Goal: Transaction & Acquisition: Obtain resource

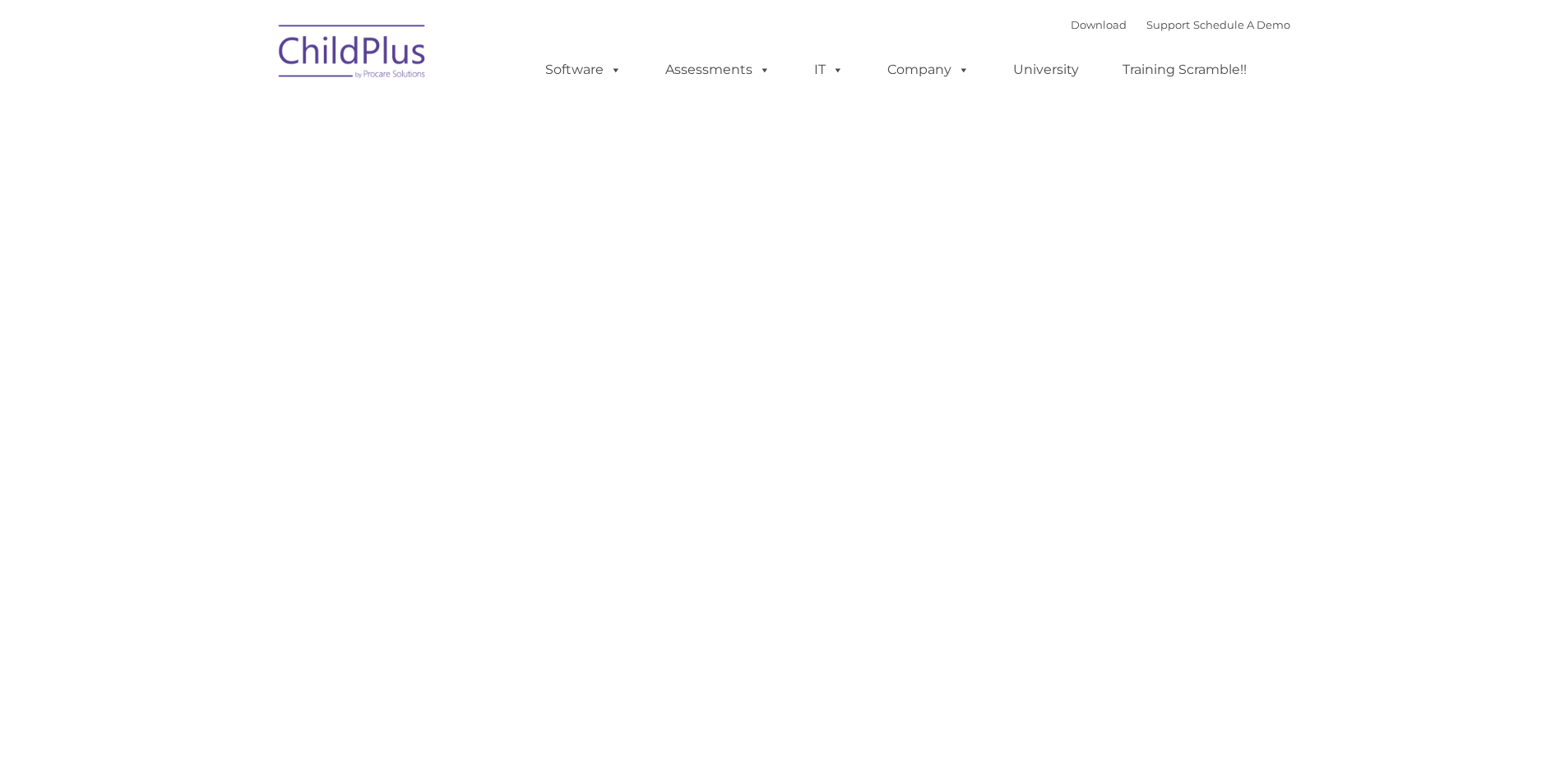
type input ""
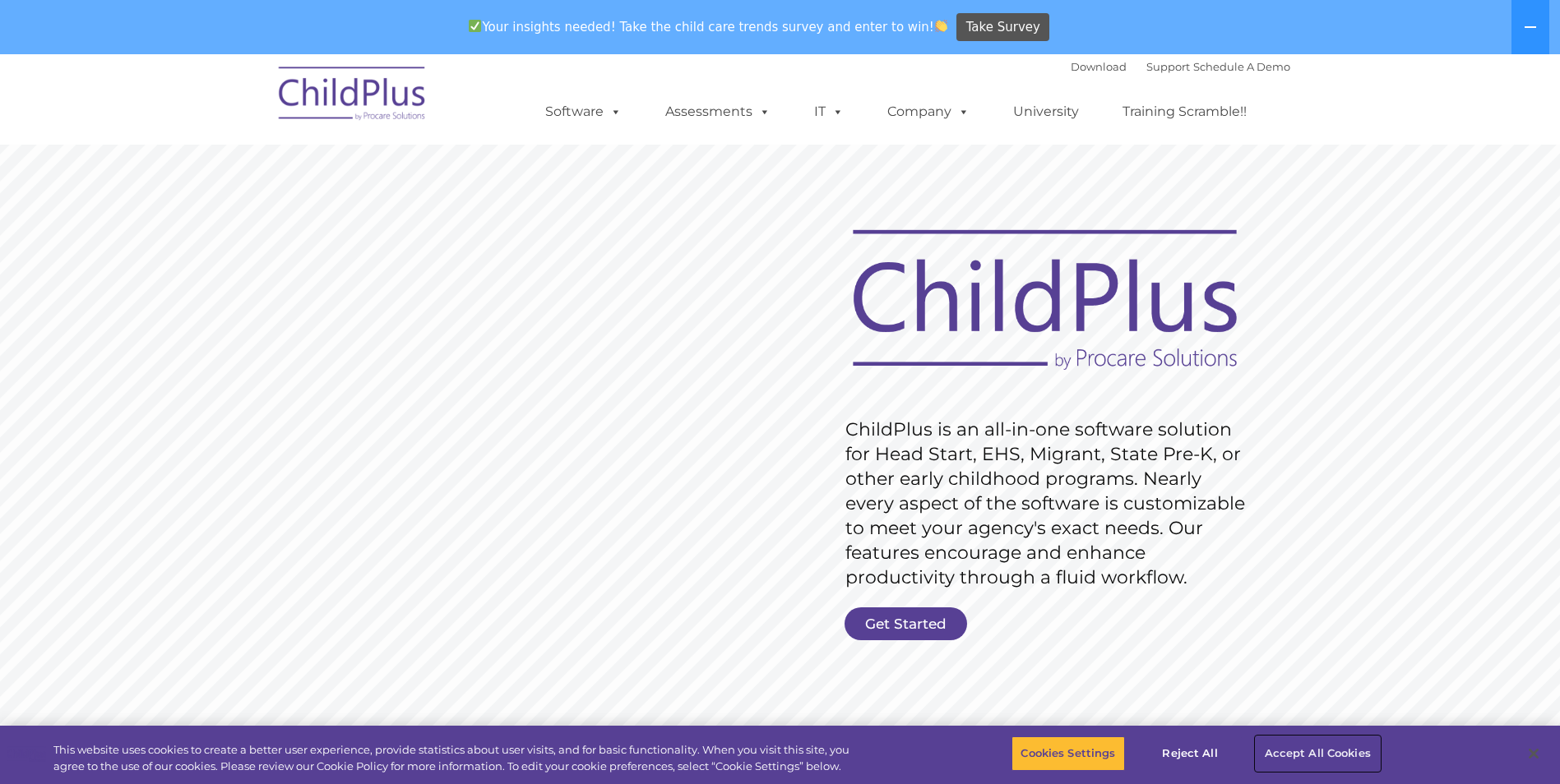
drag, startPoint x: 1329, startPoint y: 743, endPoint x: 1311, endPoint y: 738, distance: 18.7
click at [1328, 743] on button "Accept All Cookies" at bounding box center [1317, 754] width 124 height 35
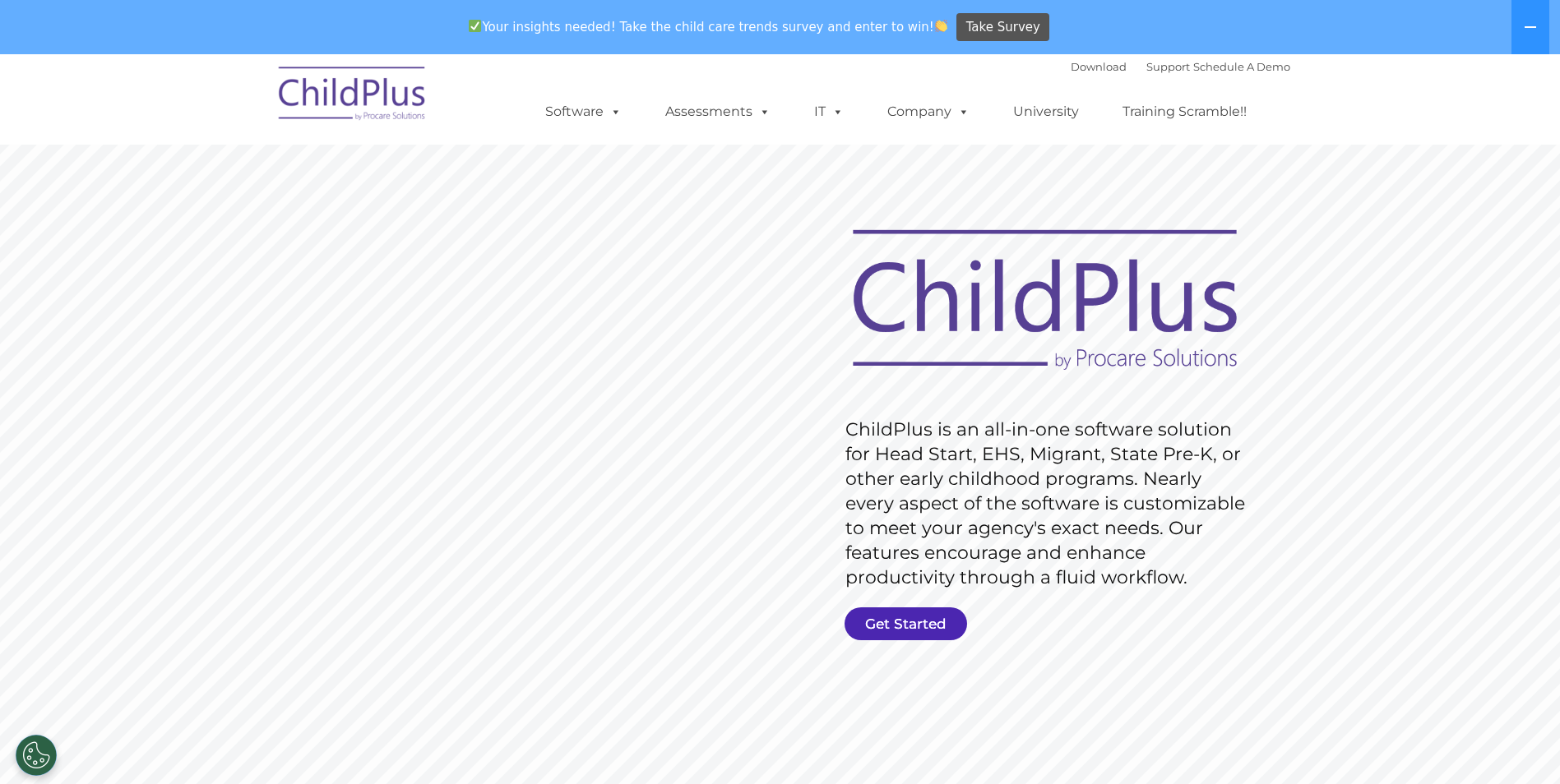
click at [944, 624] on link "Get Started" at bounding box center [905, 624] width 123 height 33
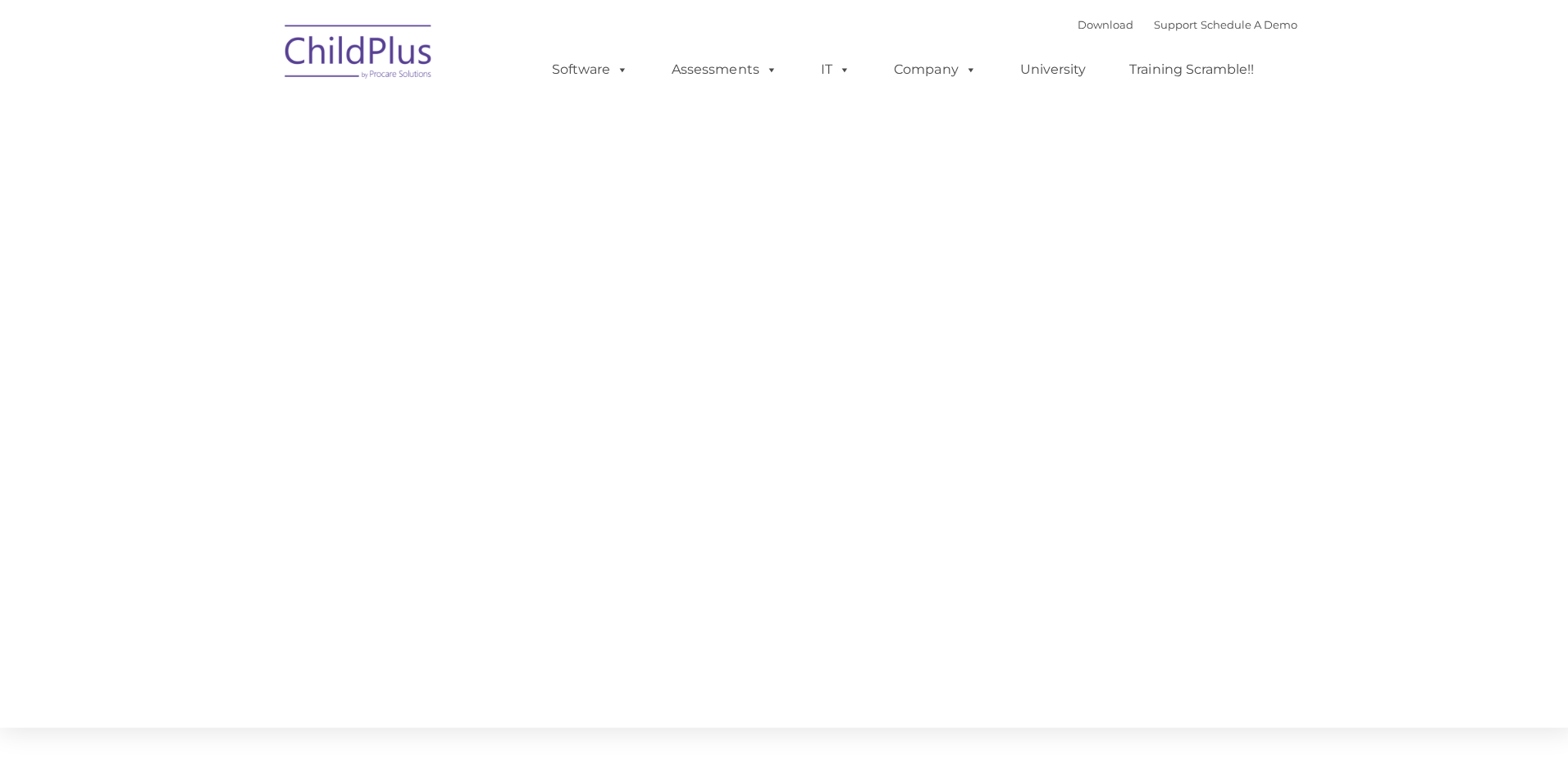
type input ""
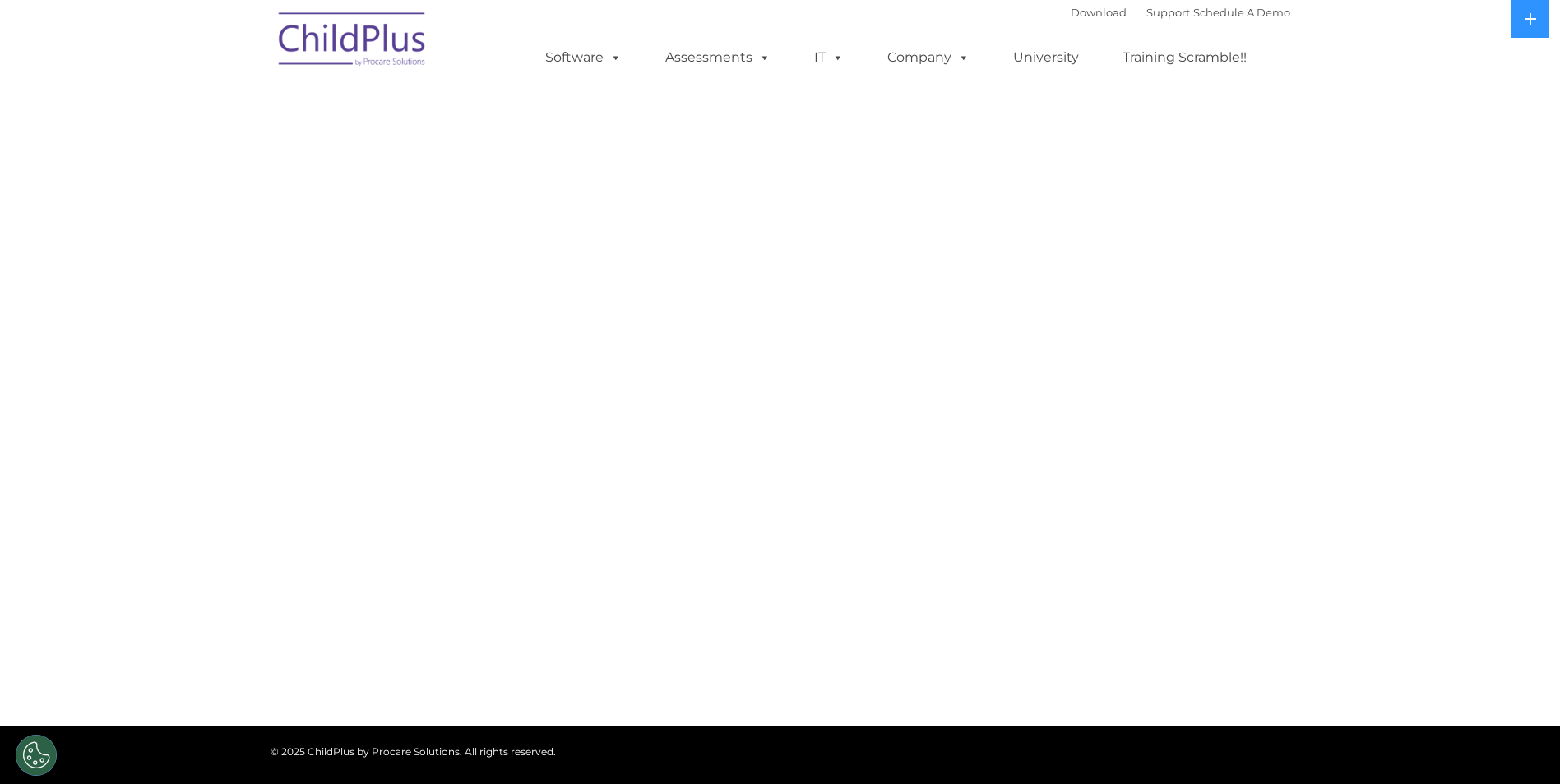
select select "MEDIUM"
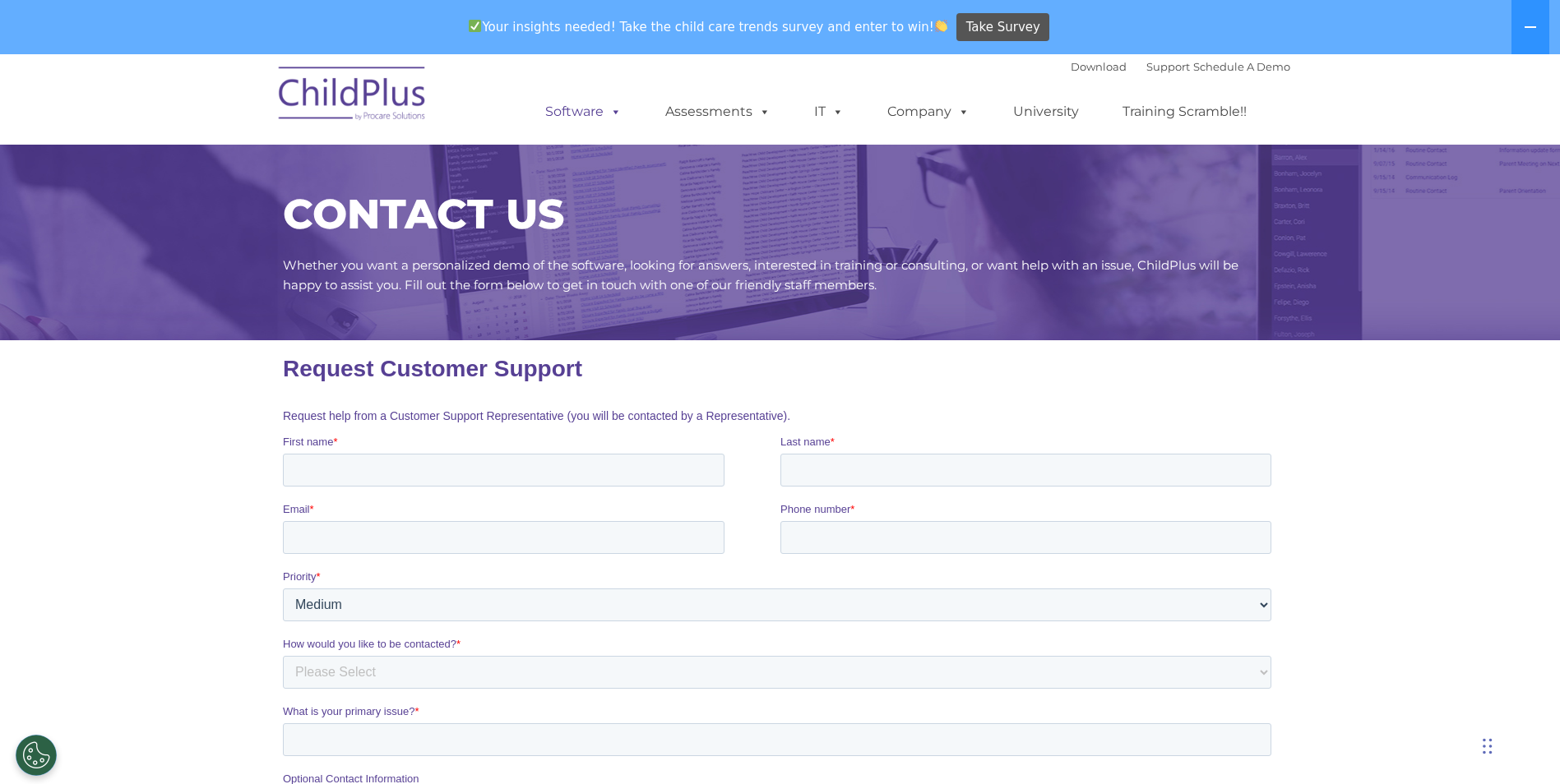
click at [608, 103] on link "Software" at bounding box center [584, 112] width 109 height 33
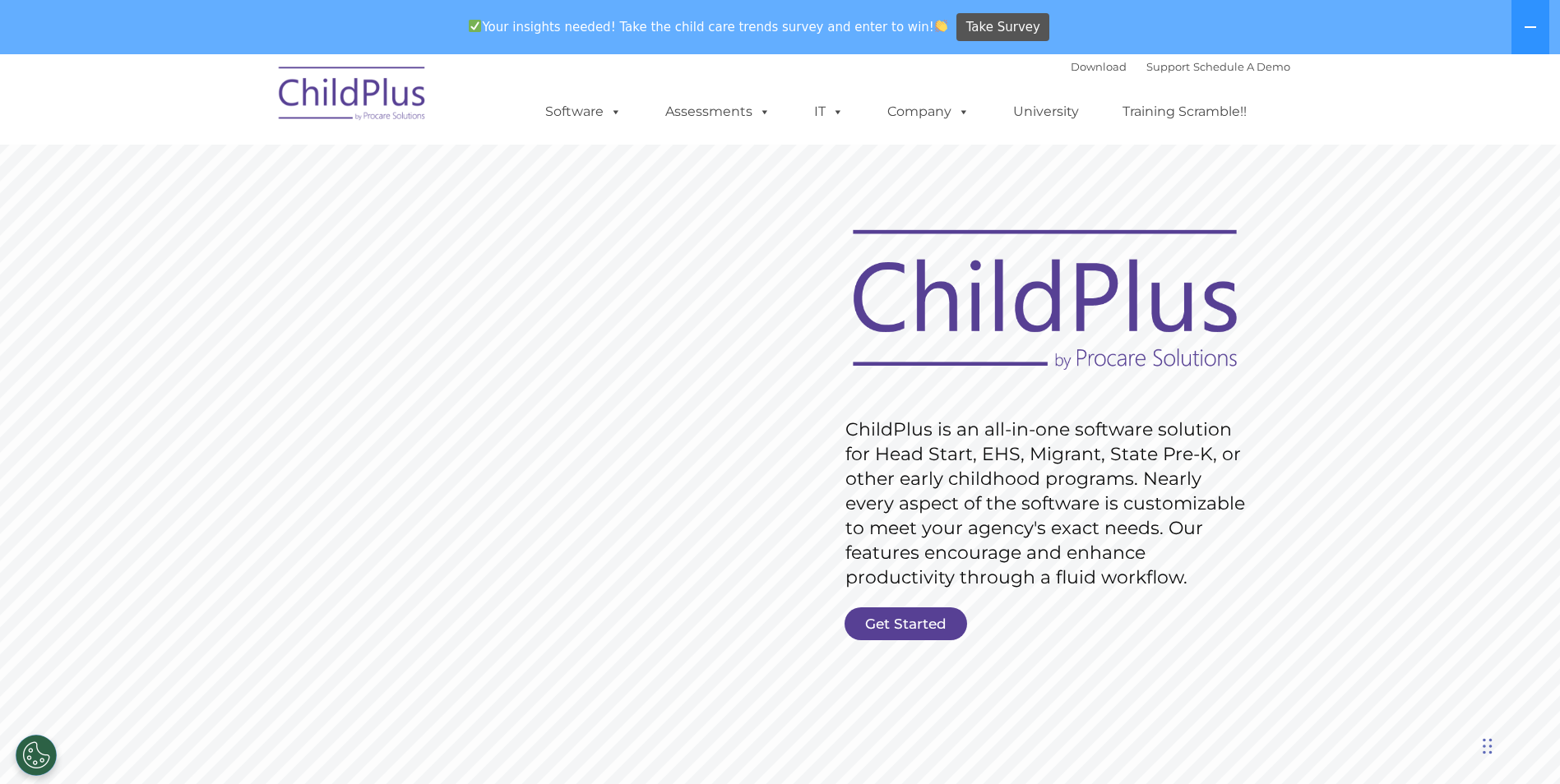
click at [1084, 58] on div "Download Support | Schedule A Demo " at bounding box center [1180, 67] width 219 height 25
click at [1085, 59] on div "Download Support | Schedule A Demo " at bounding box center [1180, 67] width 219 height 25
drag, startPoint x: 1085, startPoint y: 59, endPoint x: 1065, endPoint y: 69, distance: 22.4
click at [1071, 69] on link "Download" at bounding box center [1099, 66] width 56 height 13
click at [640, 434] on rs-slide "Request Pricing ChildPlus is an all-in-one software solution for Head Start, EH…" at bounding box center [780, 481] width 1560 height 740
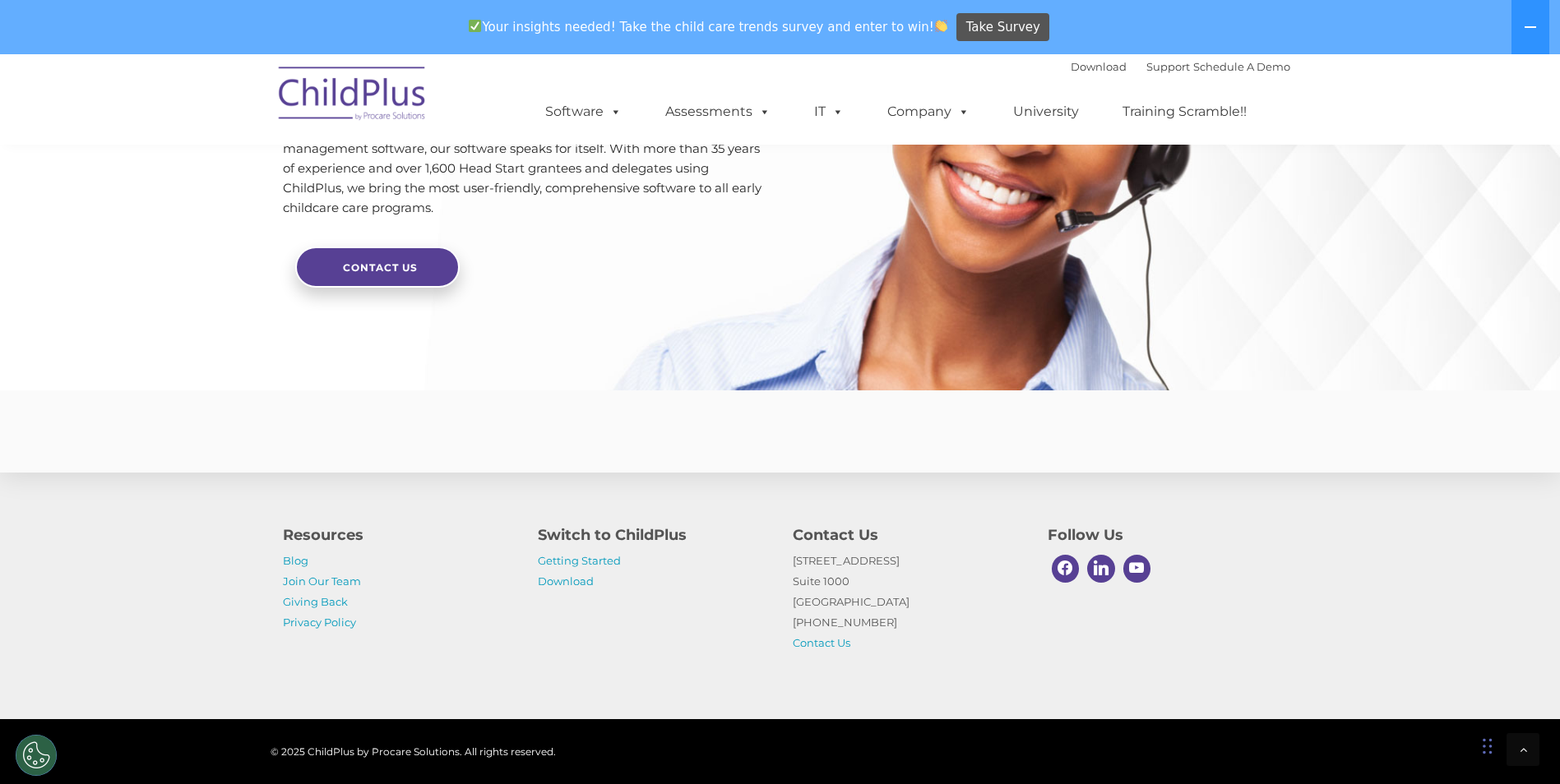
scroll to position [3923, 0]
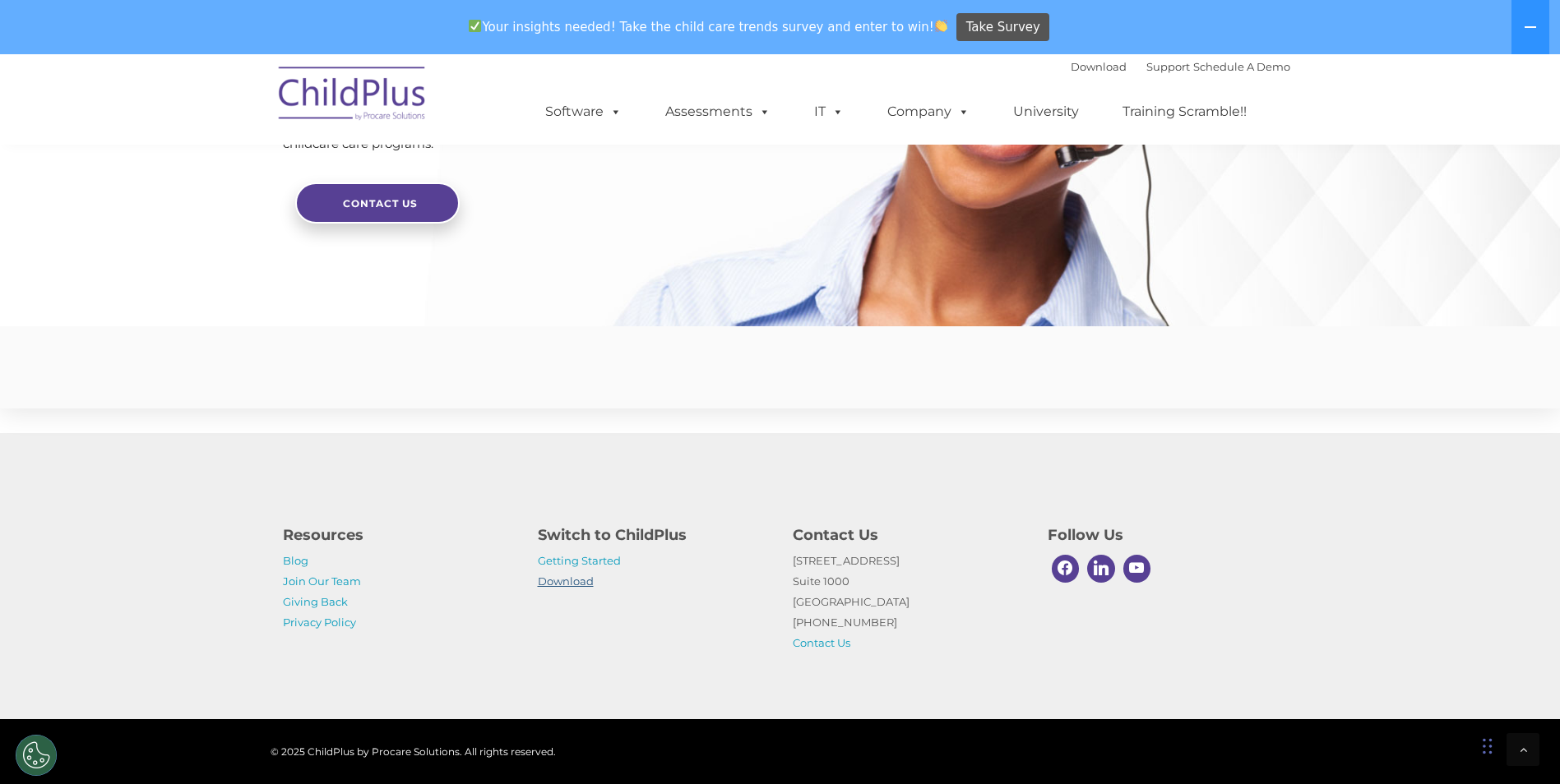
click at [565, 584] on link "Download" at bounding box center [566, 581] width 56 height 13
